Goal: Information Seeking & Learning: Learn about a topic

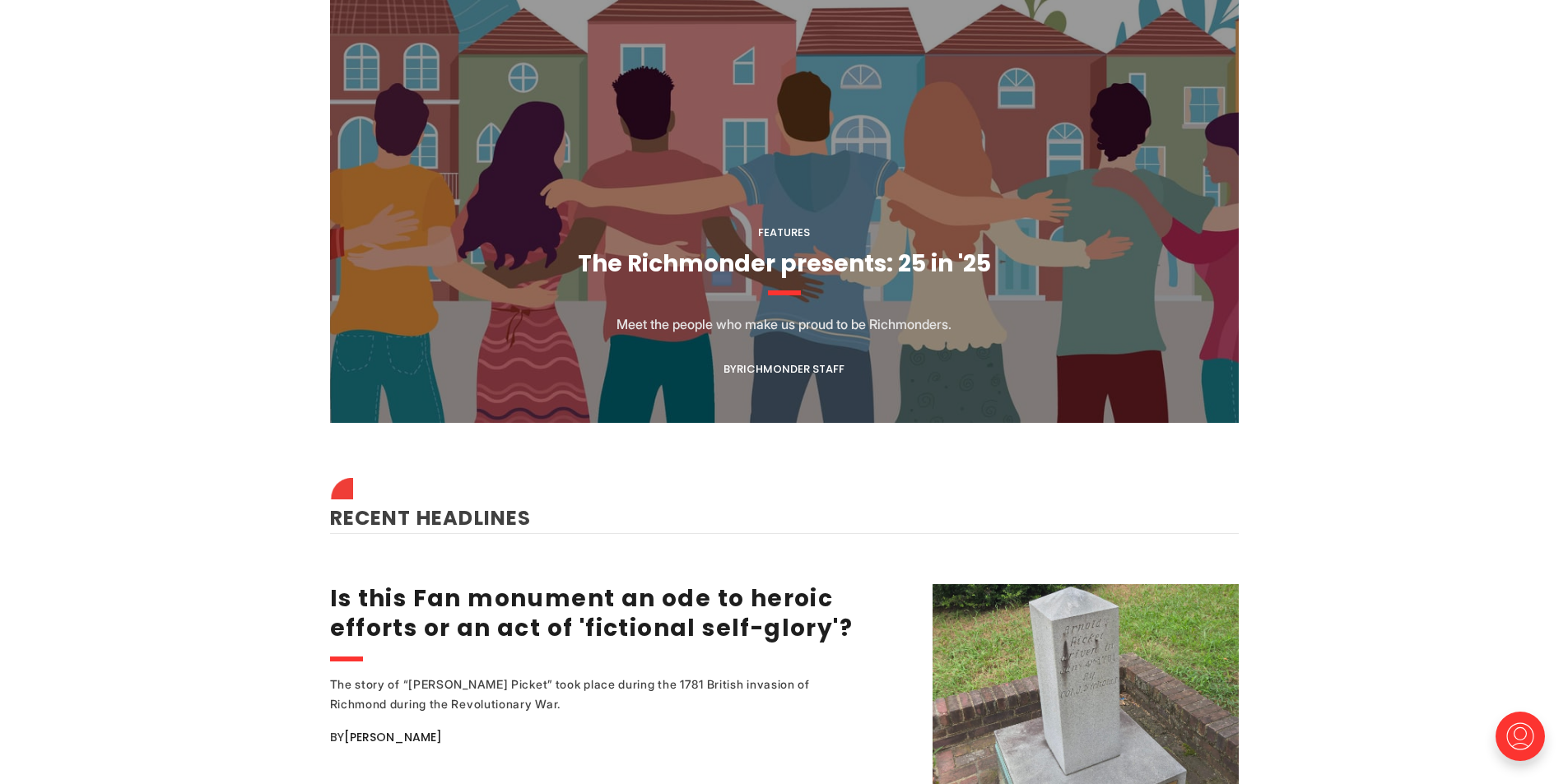
scroll to position [1646, 0]
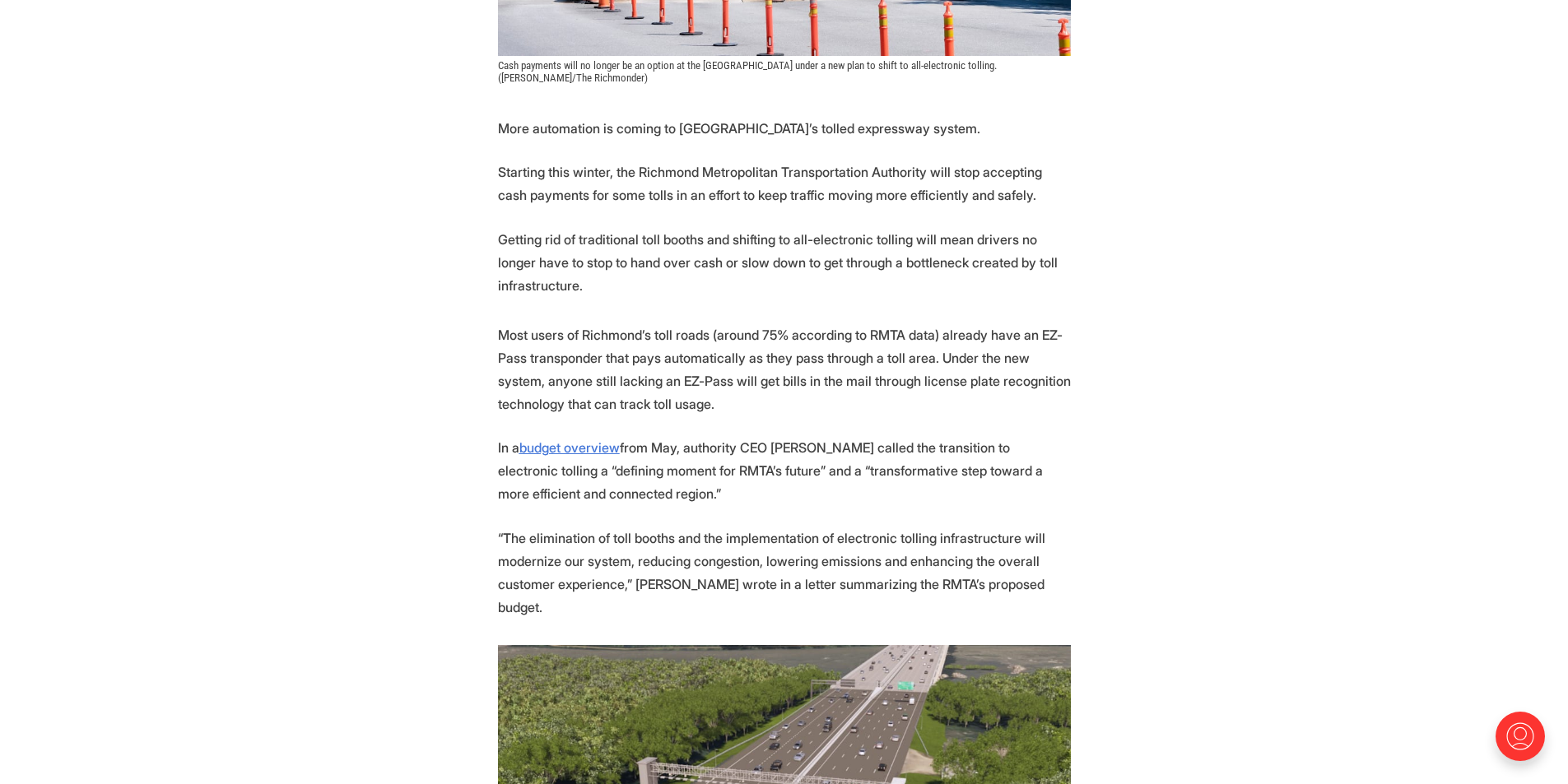
scroll to position [658, 0]
drag, startPoint x: 783, startPoint y: 441, endPoint x: 793, endPoint y: 497, distance: 56.9
click at [793, 497] on p "In a budget overview from May, authority CEO [PERSON_NAME] called the transitio…" at bounding box center [784, 471] width 573 height 69
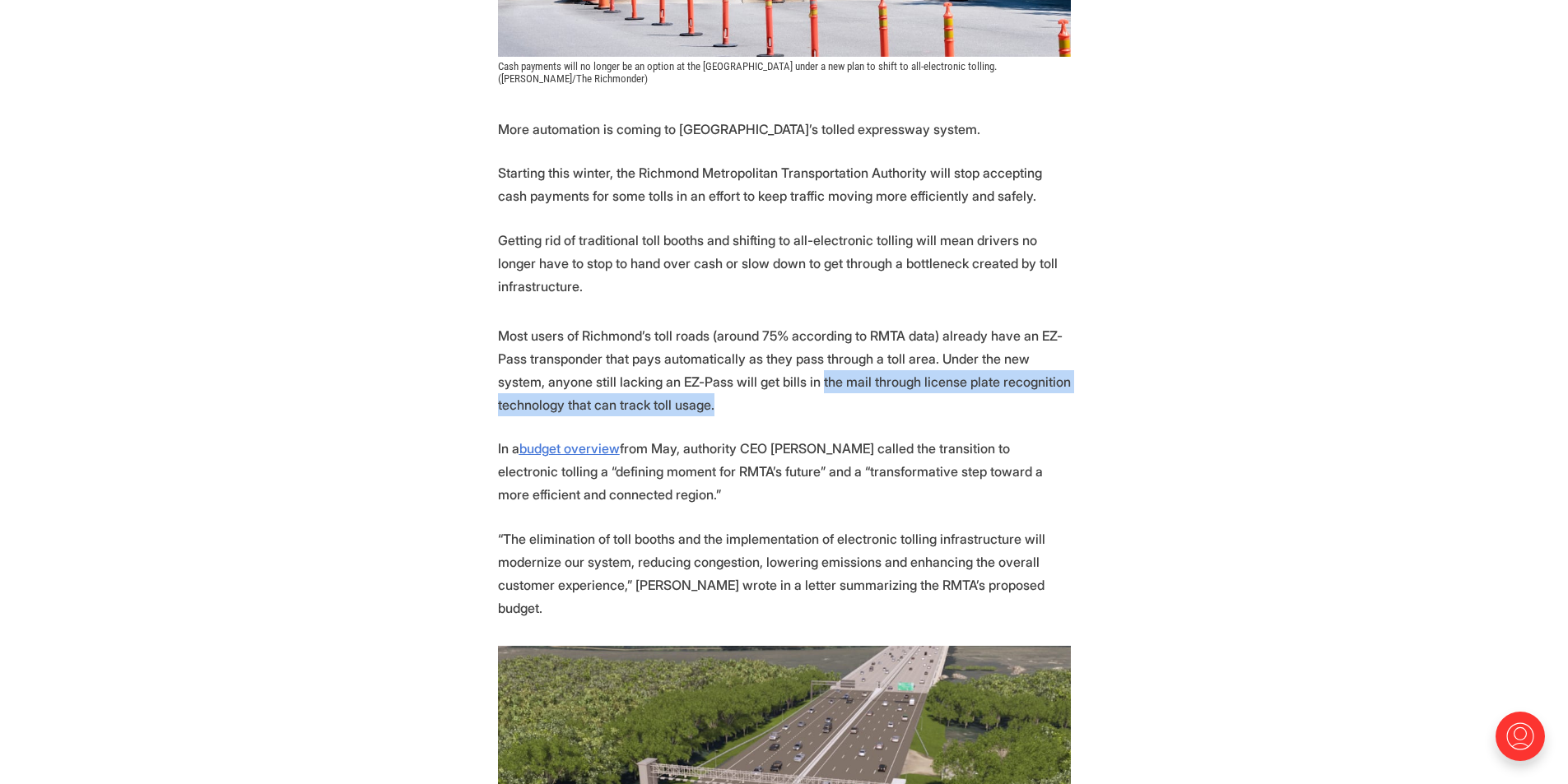
drag, startPoint x: 770, startPoint y: 378, endPoint x: 791, endPoint y: 423, distance: 49.7
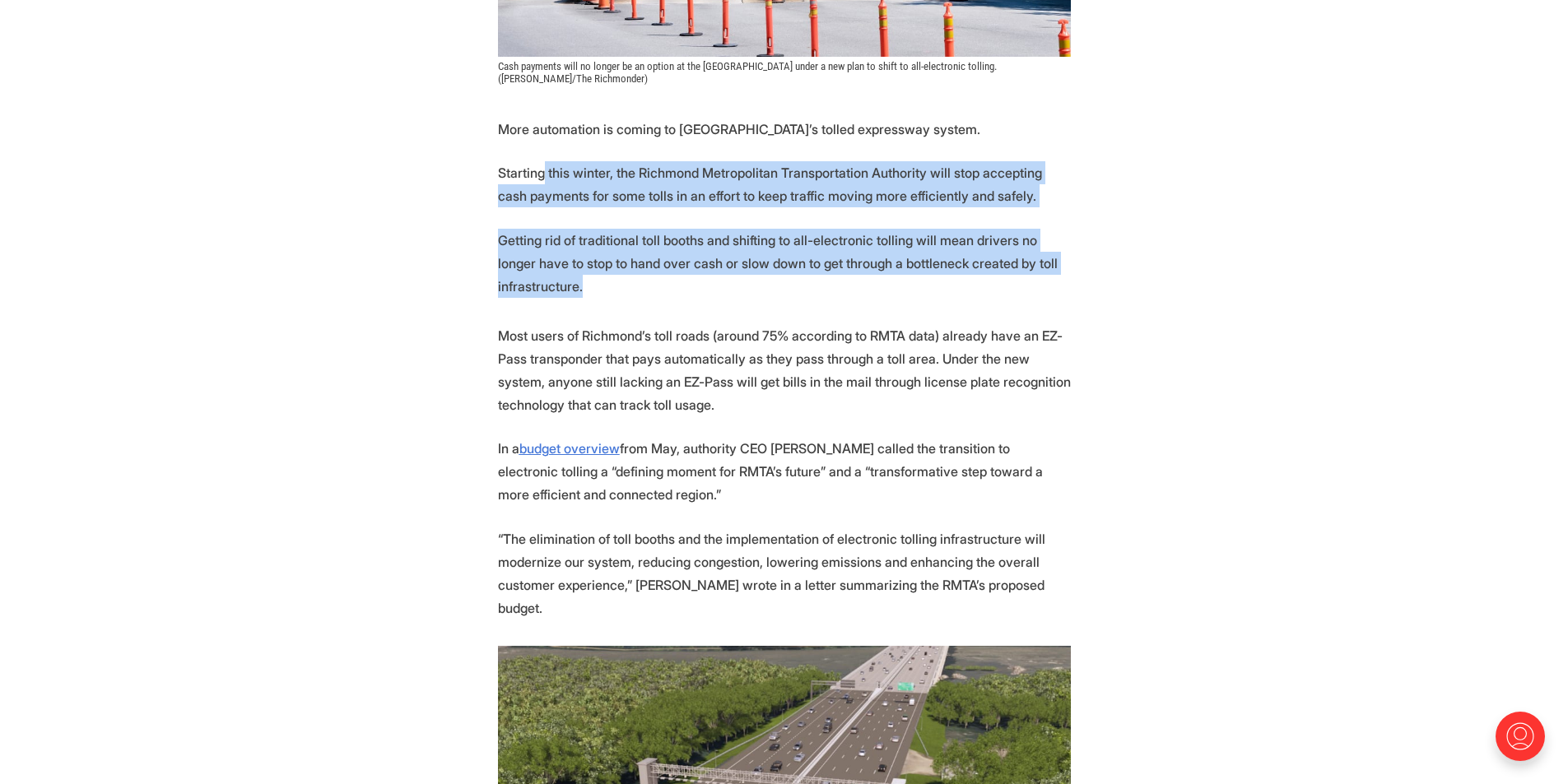
drag, startPoint x: 541, startPoint y: 177, endPoint x: 1009, endPoint y: 299, distance: 483.6
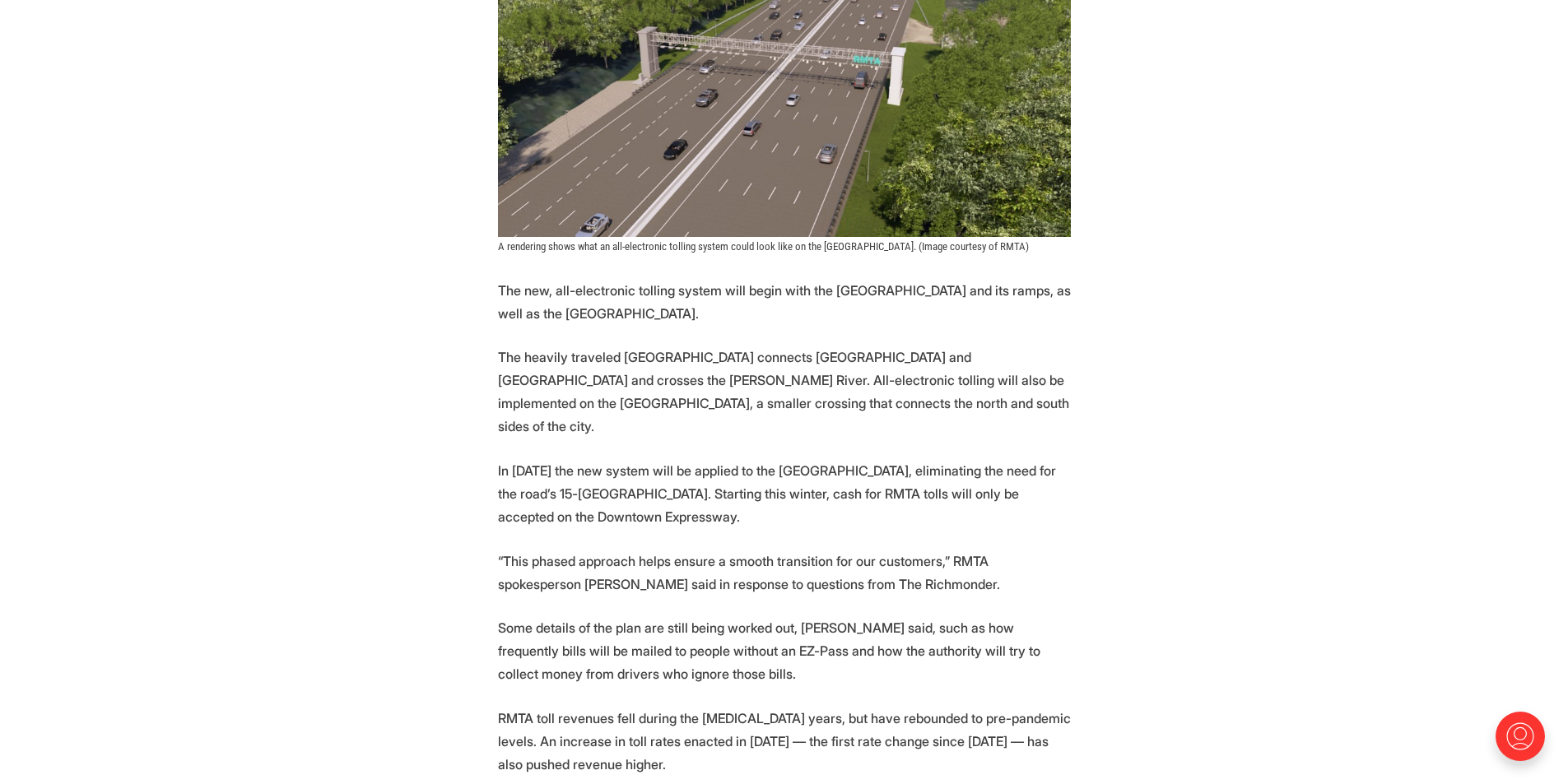
scroll to position [1398, 0]
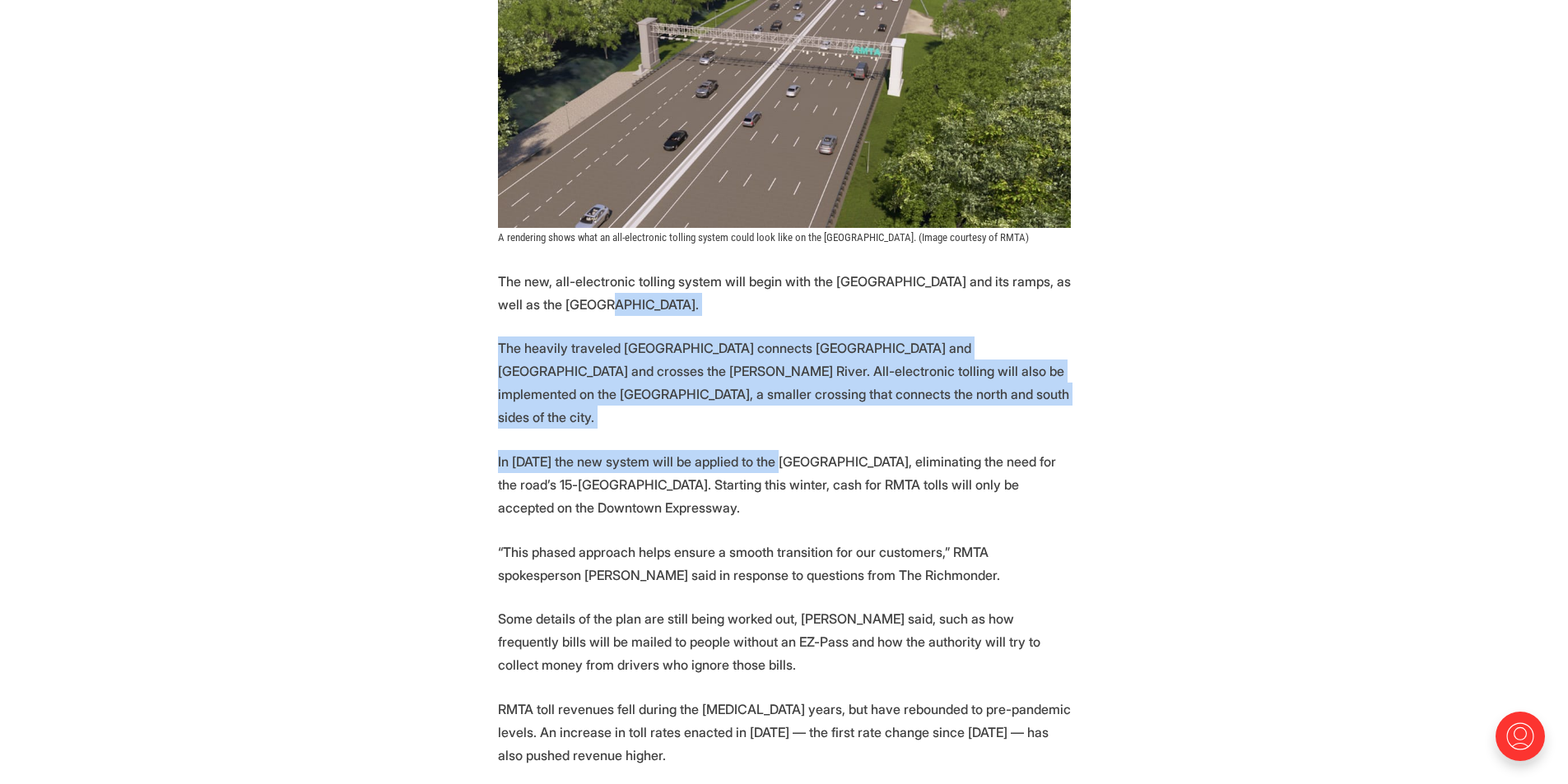
drag, startPoint x: 589, startPoint y: 270, endPoint x: 783, endPoint y: 394, distance: 230.2
click at [783, 394] on section "More automation is coming to [GEOGRAPHIC_DATA]’s tolled expressway system. Star…" at bounding box center [784, 515] width 1568 height 2275
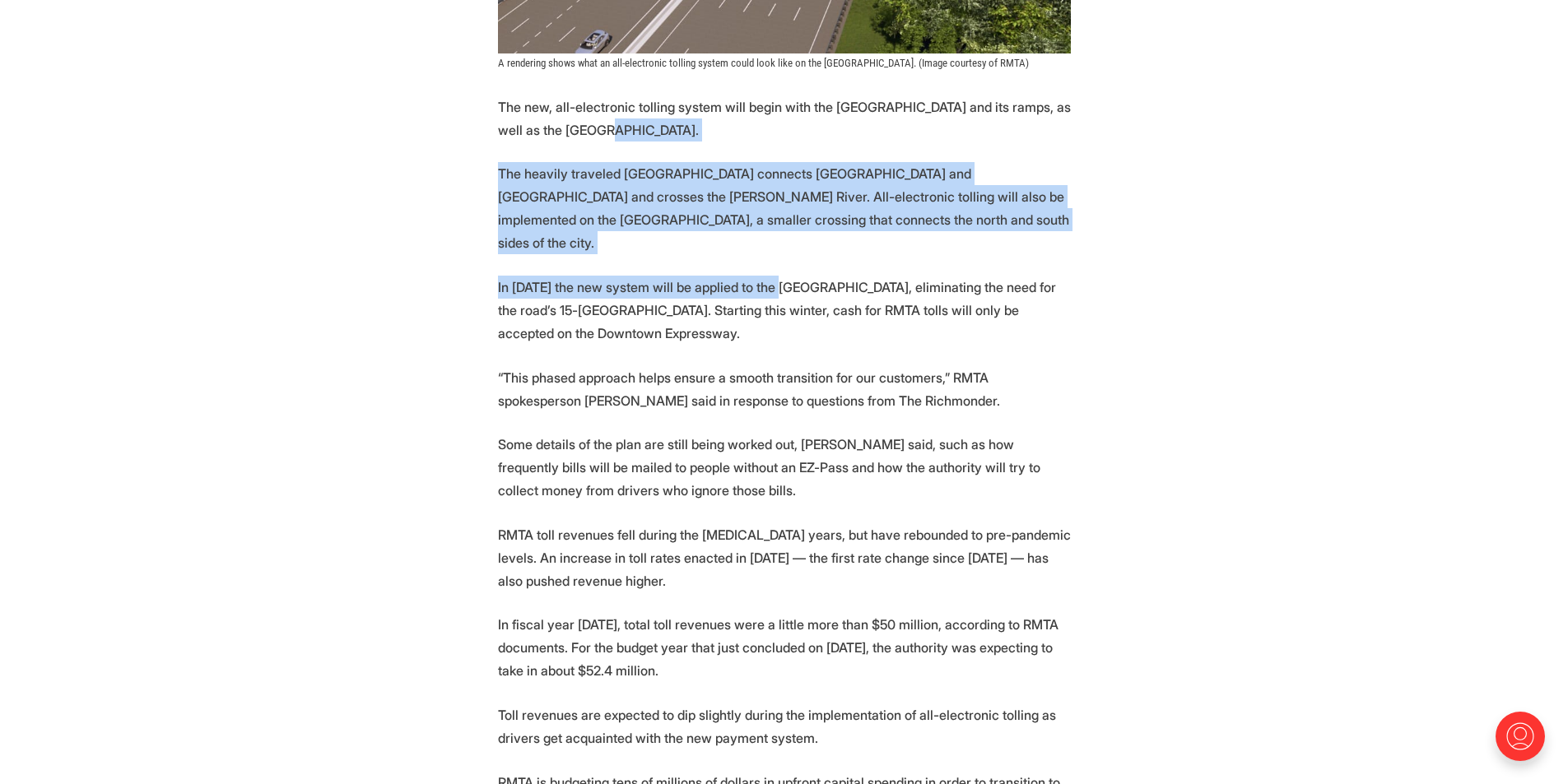
scroll to position [1563, 0]
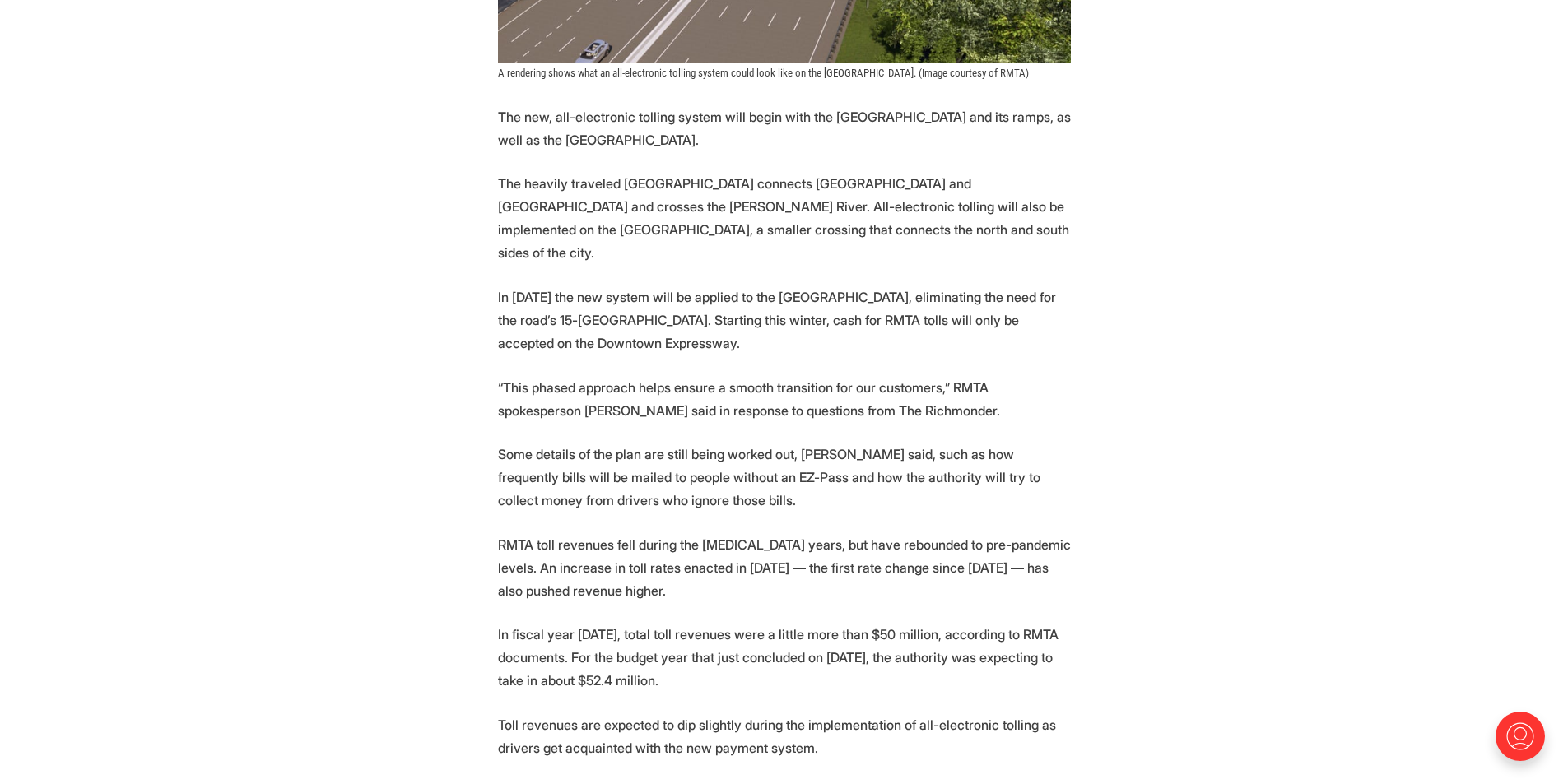
click at [695, 286] on p "In [DATE] the new system will be applied to the [GEOGRAPHIC_DATA], eliminating …" at bounding box center [784, 320] width 573 height 69
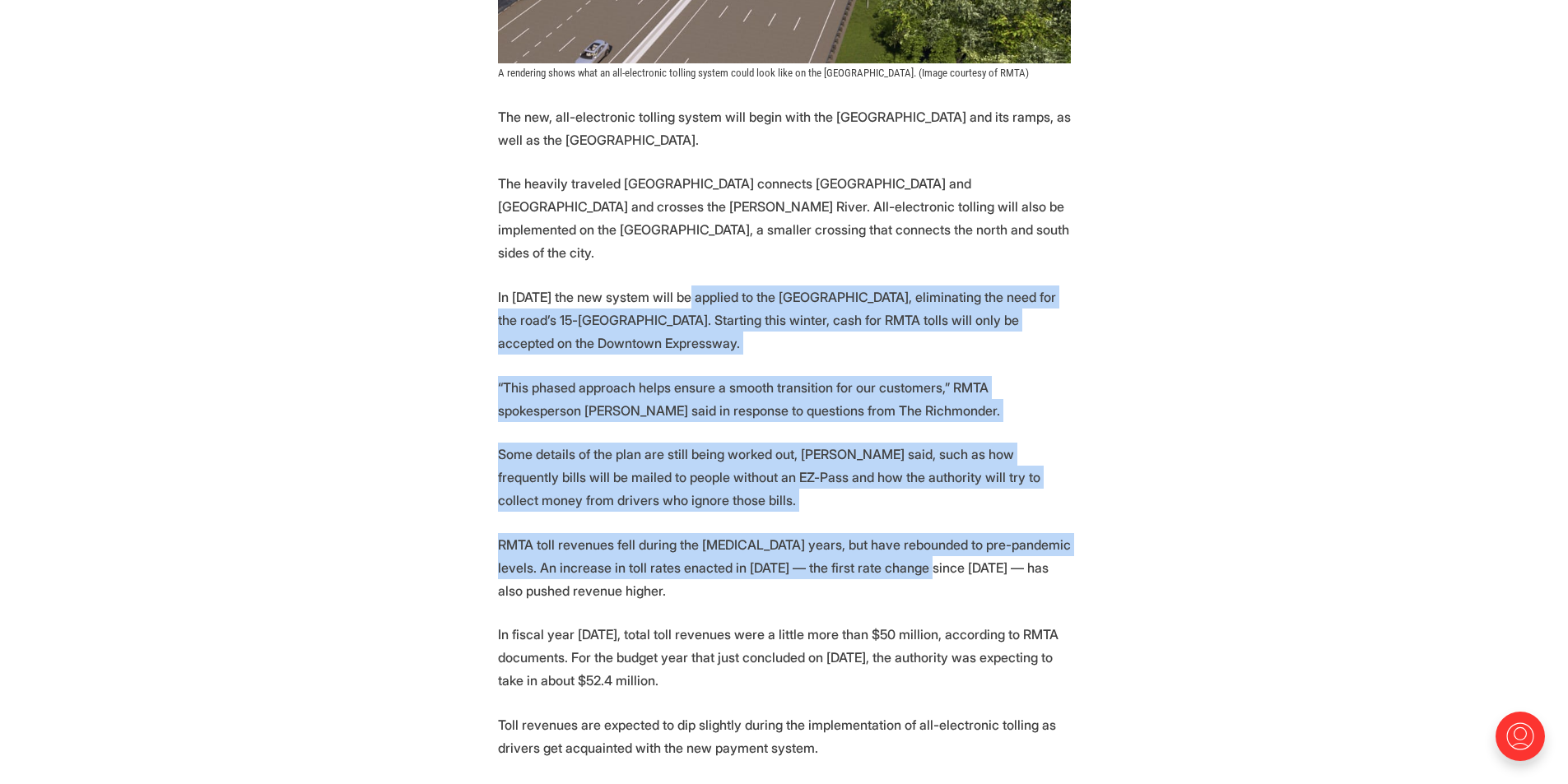
drag, startPoint x: 691, startPoint y: 248, endPoint x: 931, endPoint y: 523, distance: 365.0
click at [932, 524] on section "More automation is coming to [GEOGRAPHIC_DATA]’s tolled expressway system. Star…" at bounding box center [784, 350] width 1568 height 2275
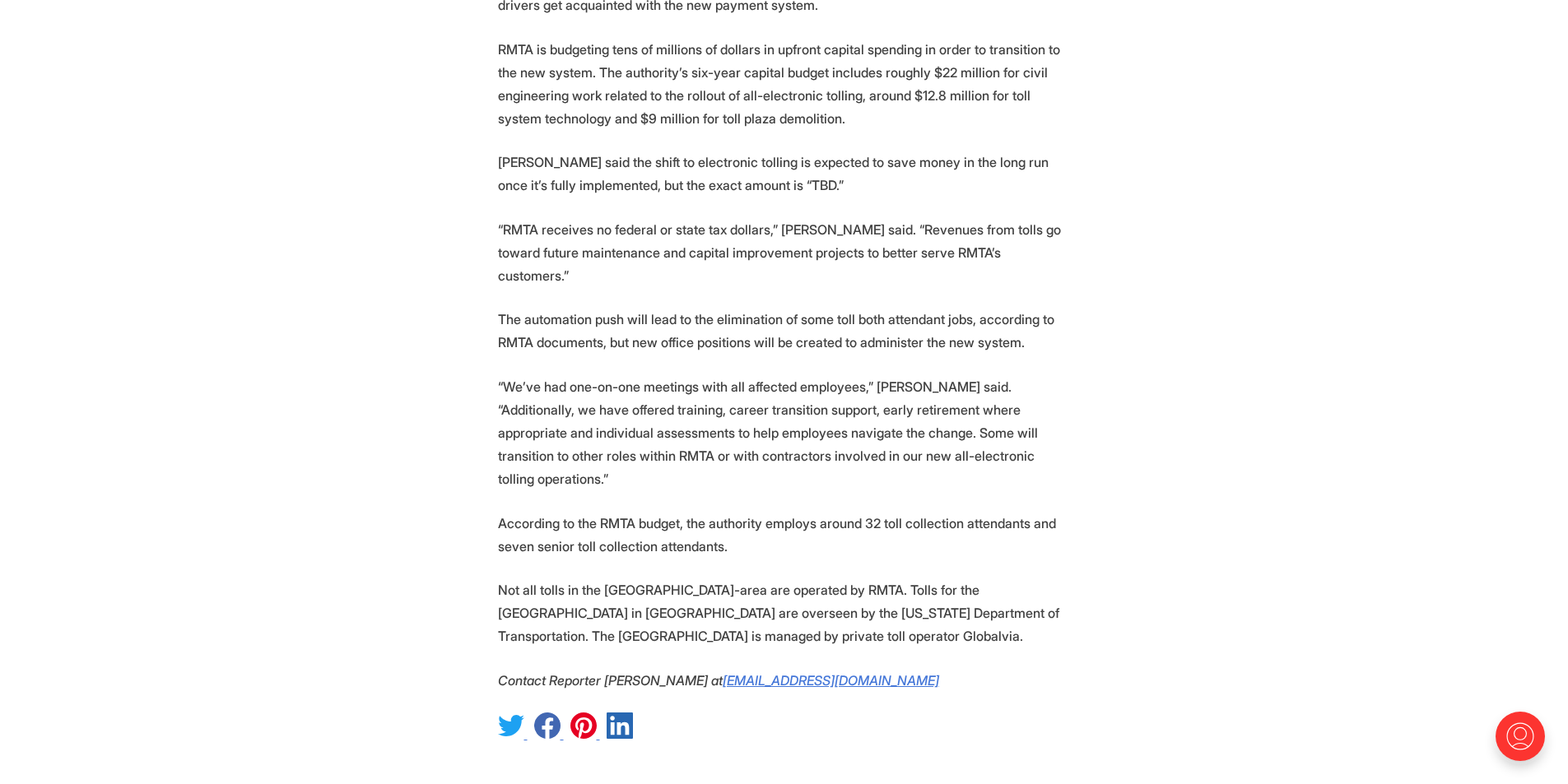
scroll to position [2304, 0]
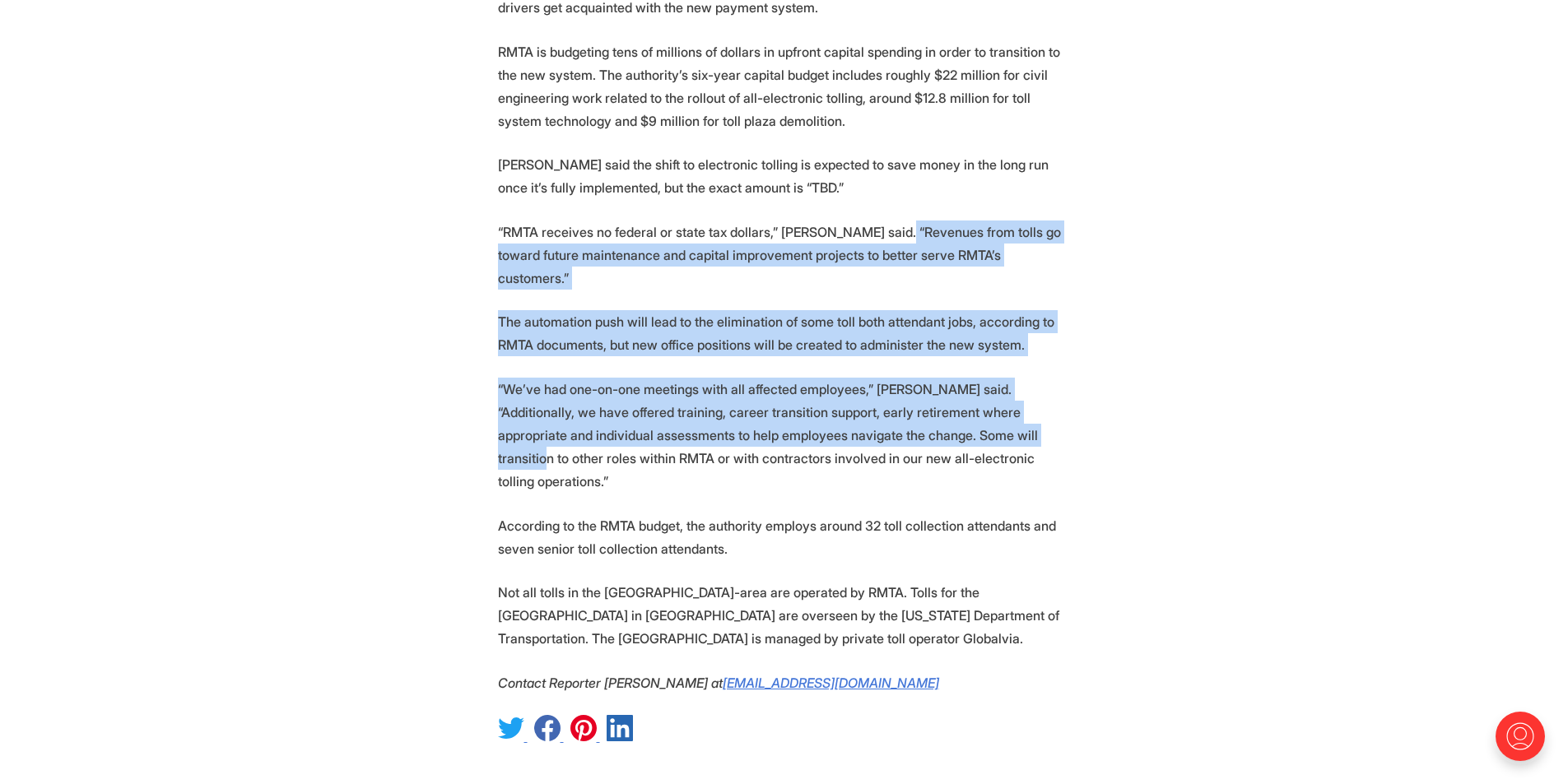
drag, startPoint x: 896, startPoint y: 187, endPoint x: 952, endPoint y: 361, distance: 182.8
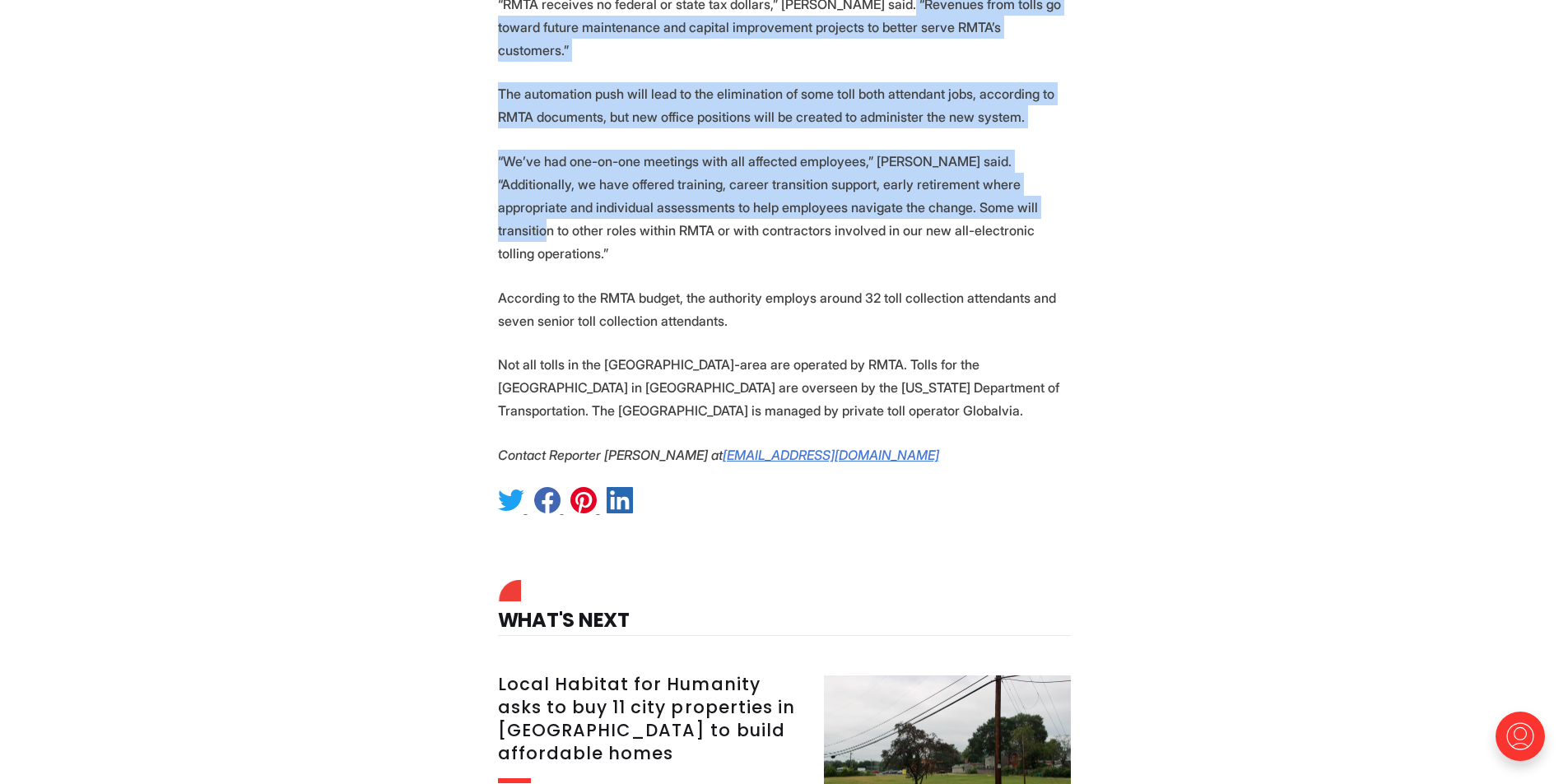
scroll to position [2551, 0]
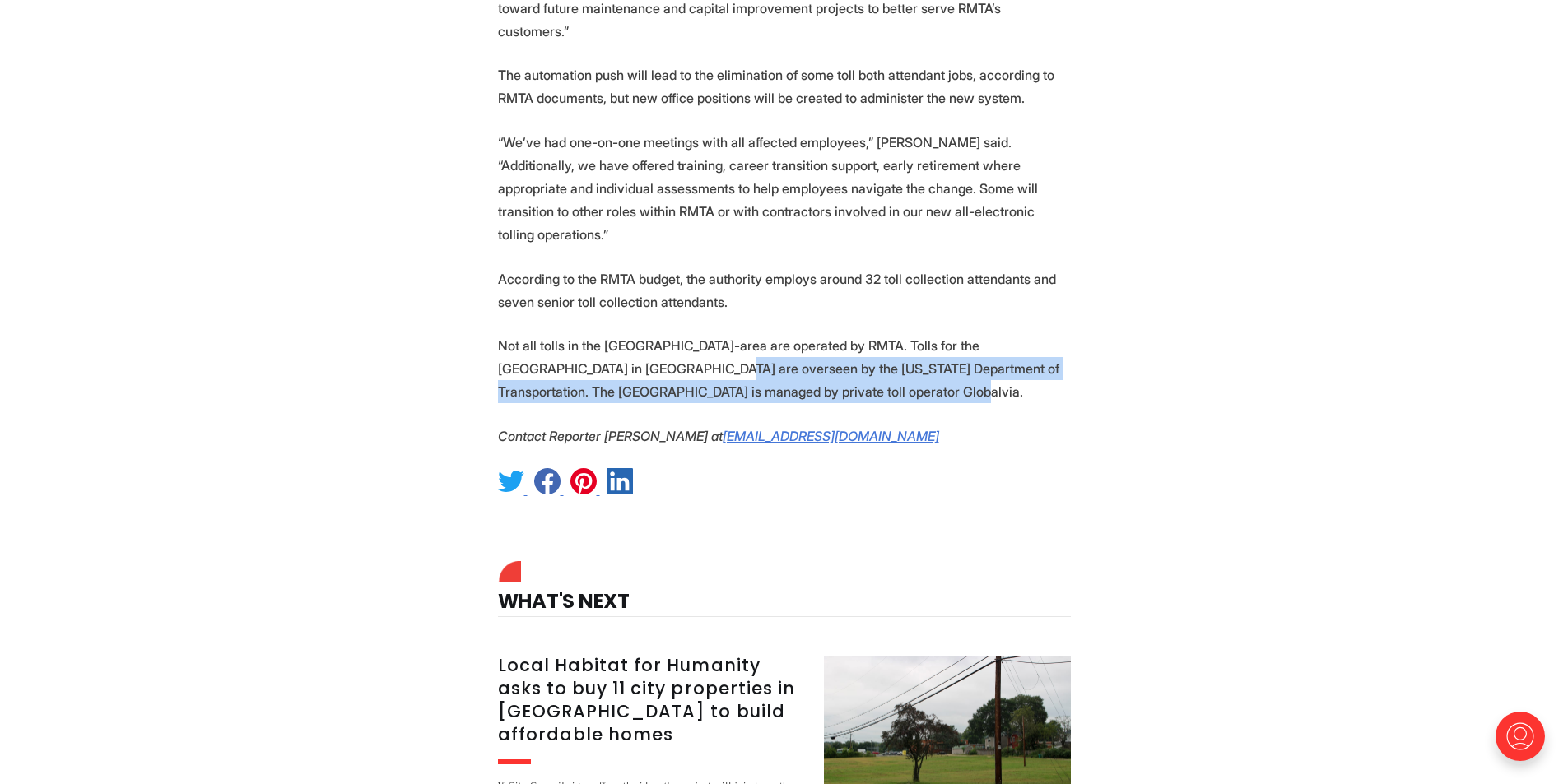
drag, startPoint x: 656, startPoint y: 270, endPoint x: 904, endPoint y: 307, distance: 250.7
click at [904, 334] on p "Not all tolls in the [GEOGRAPHIC_DATA]-area are operated by RMTA. Tolls for the…" at bounding box center [784, 368] width 573 height 69
click at [905, 334] on p "Not all tolls in the [GEOGRAPHIC_DATA]-area are operated by RMTA. Tolls for the…" at bounding box center [784, 368] width 573 height 69
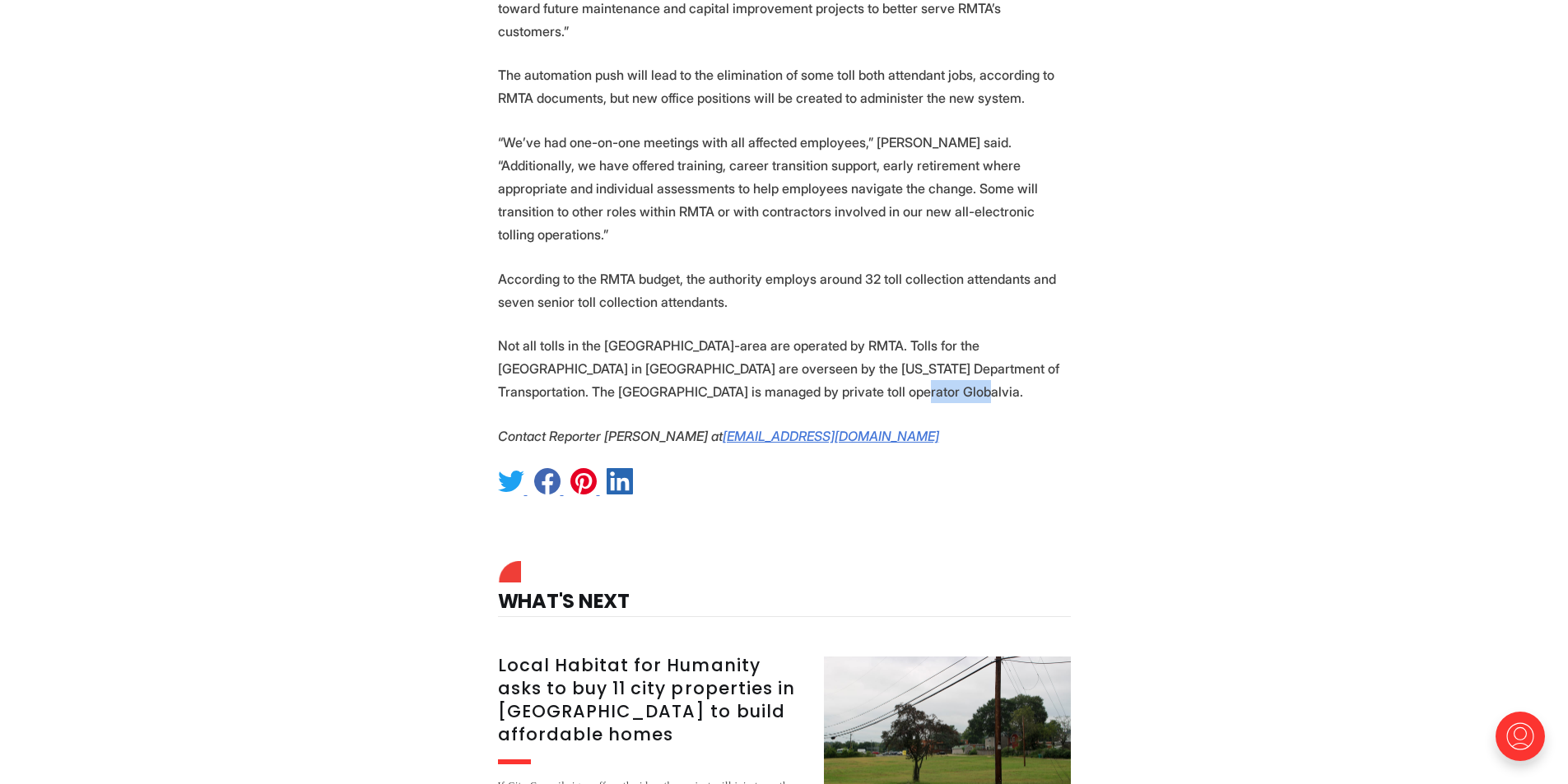
drag, startPoint x: 834, startPoint y: 298, endPoint x: 903, endPoint y: 302, distance: 69.1
click at [903, 334] on p "Not all tolls in the [GEOGRAPHIC_DATA]-area are operated by RMTA. Tolls for the…" at bounding box center [784, 368] width 573 height 69
